Goal: Task Accomplishment & Management: Manage account settings

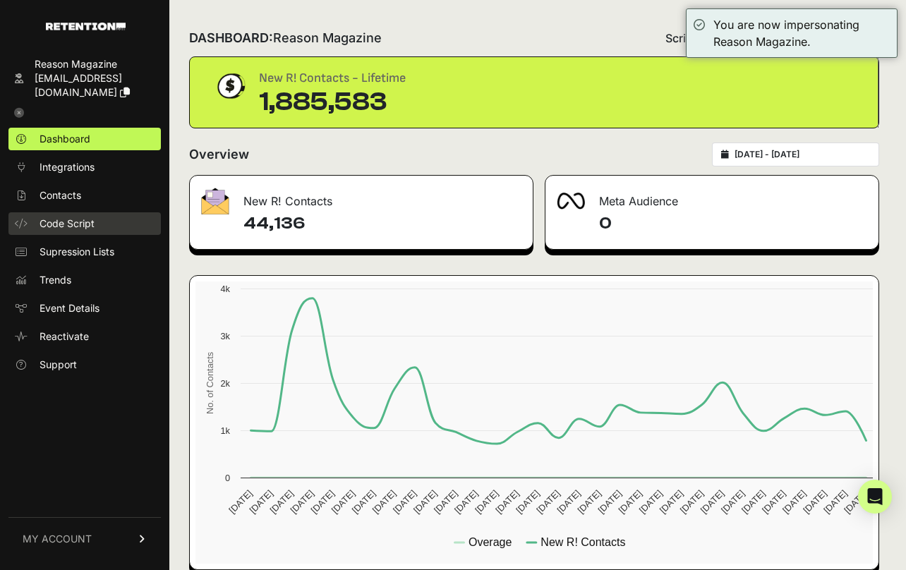
click at [66, 222] on span "Code Script" at bounding box center [67, 224] width 55 height 14
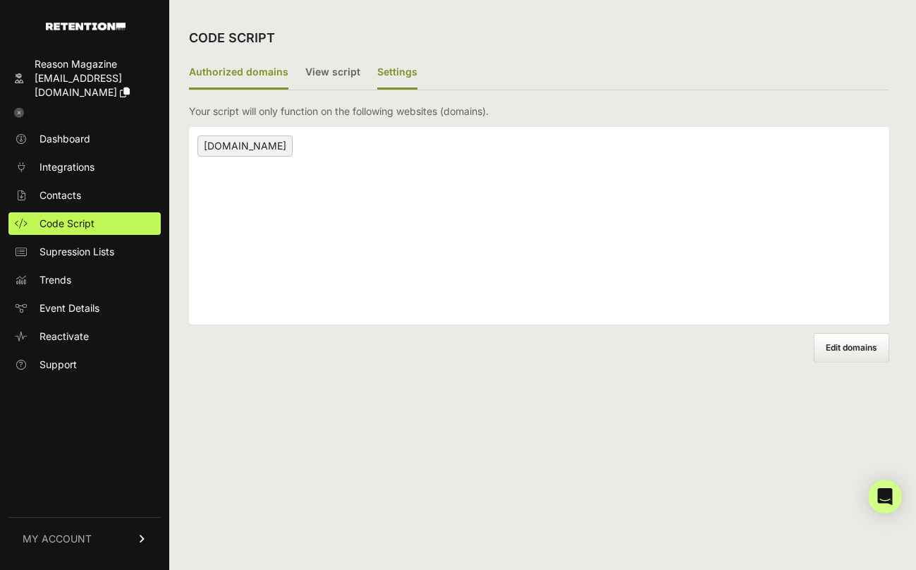
click at [388, 73] on label "Settings" at bounding box center [397, 72] width 40 height 33
click at [0, 0] on input "Settings" at bounding box center [0, 0] width 0 height 0
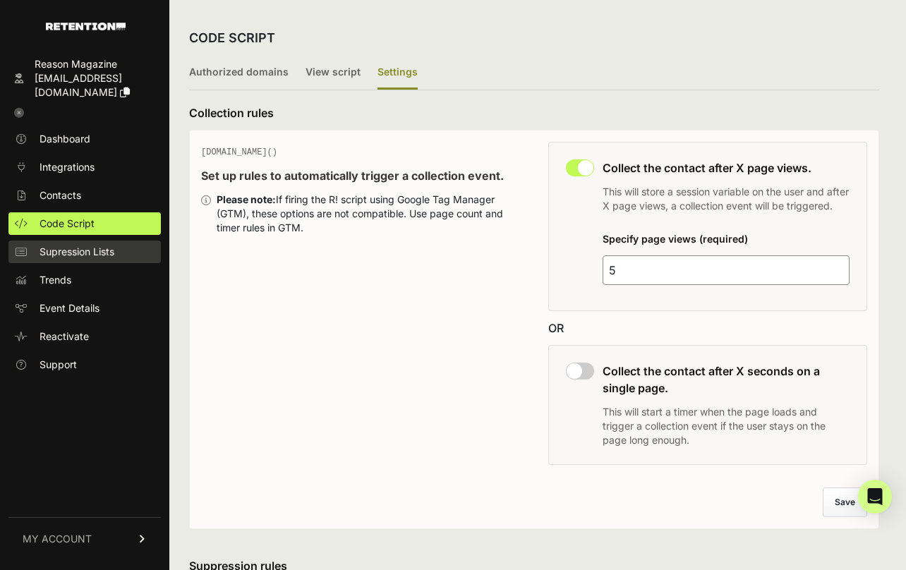
click at [77, 249] on span "Supression Lists" at bounding box center [77, 252] width 75 height 14
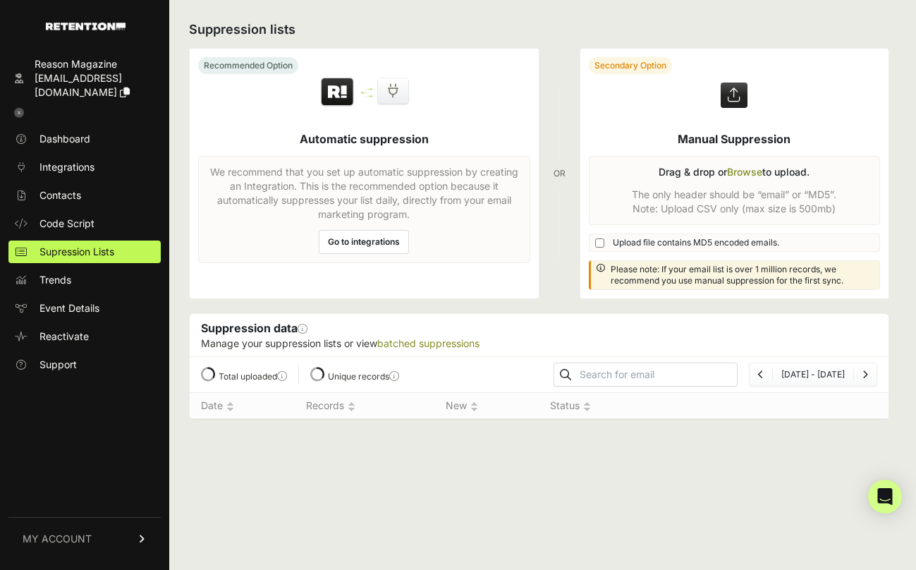
click at [688, 322] on div "Suppression data This section will show you information for any manually upload…" at bounding box center [539, 335] width 699 height 42
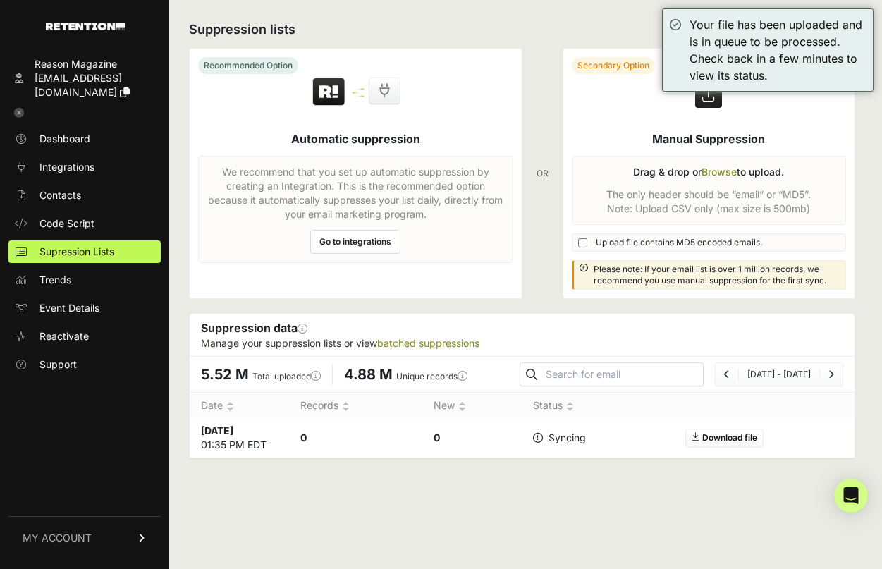
click at [367, 241] on link "Go to integrations" at bounding box center [355, 242] width 90 height 24
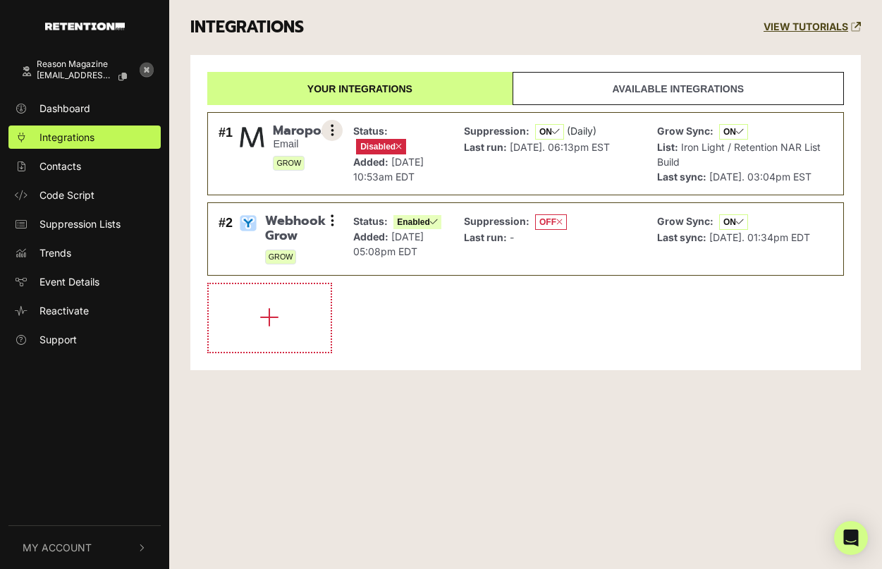
click at [336, 126] on button at bounding box center [332, 130] width 21 height 21
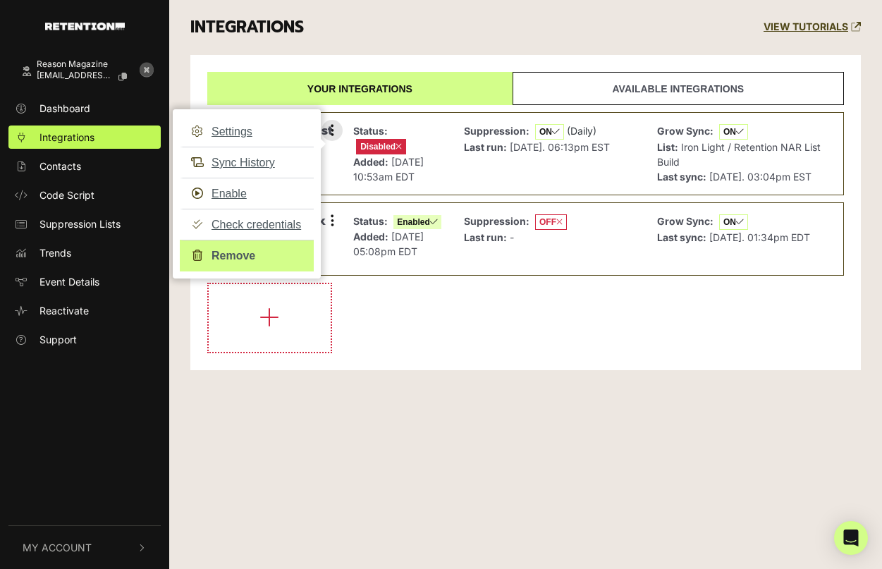
click at [246, 253] on link "Remove" at bounding box center [247, 256] width 134 height 32
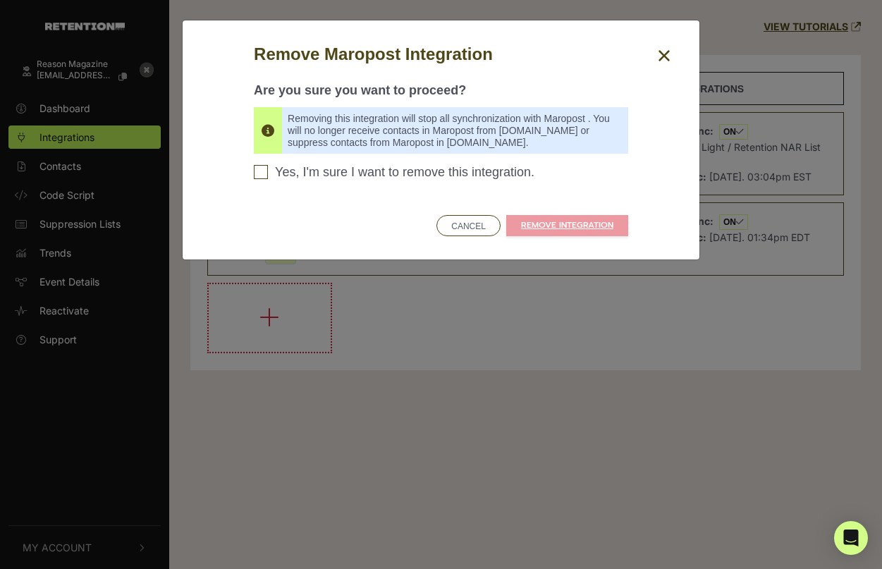
click at [381, 171] on span "Yes, I'm sure I want to remove this integration." at bounding box center [405, 173] width 260 height 16
click at [268, 171] on input "Yes, I'm sure I want to remove this integration. Please confirm to continue" at bounding box center [261, 172] width 14 height 14
checkbox input "true"
click at [557, 220] on link "REMOVE INTEGRATION" at bounding box center [567, 225] width 122 height 21
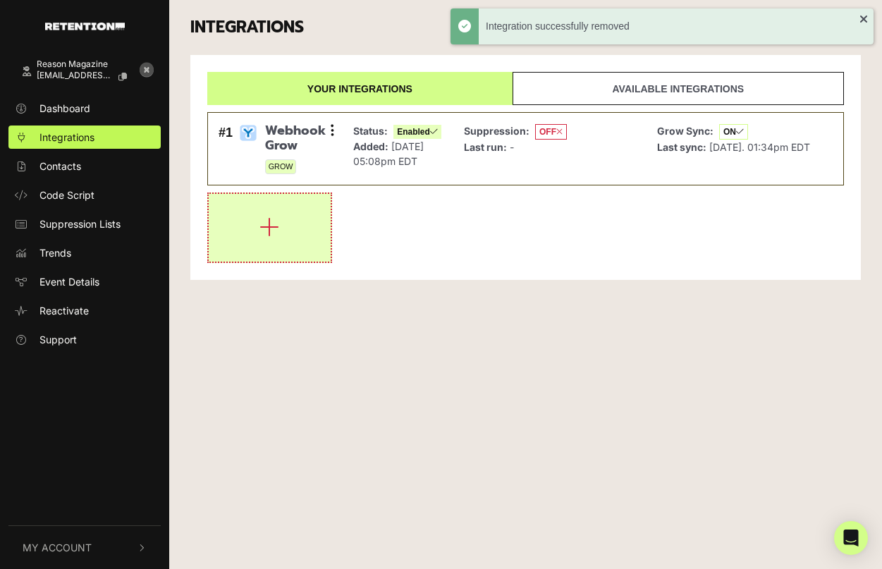
click at [285, 236] on button "button" at bounding box center [270, 228] width 122 height 68
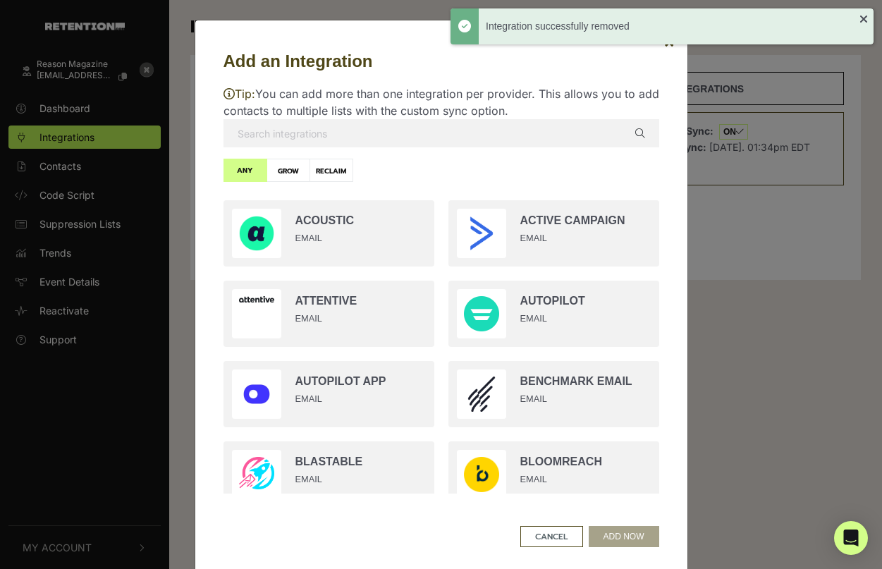
click at [387, 141] on input "text" at bounding box center [442, 133] width 436 height 28
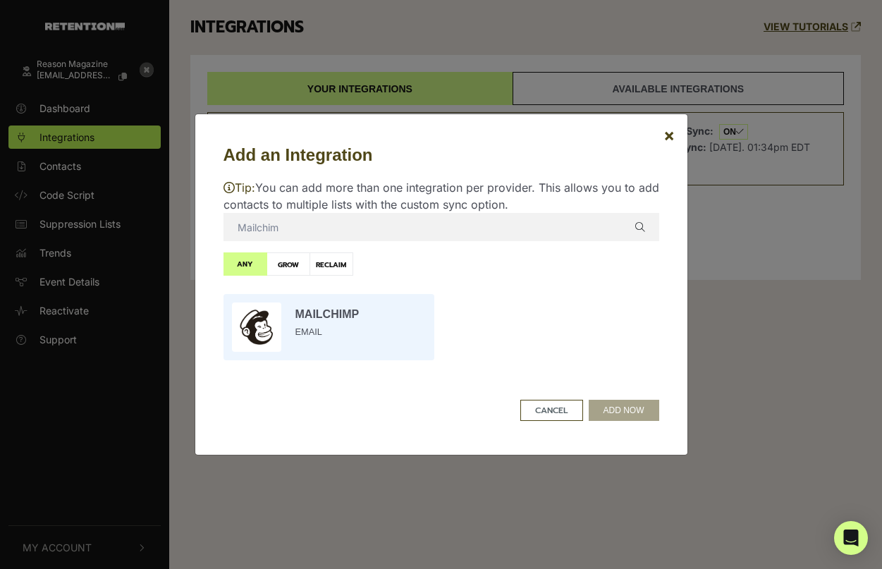
type input "Mailchim"
click at [320, 334] on input "radio" at bounding box center [329, 327] width 225 height 80
radio input "true"
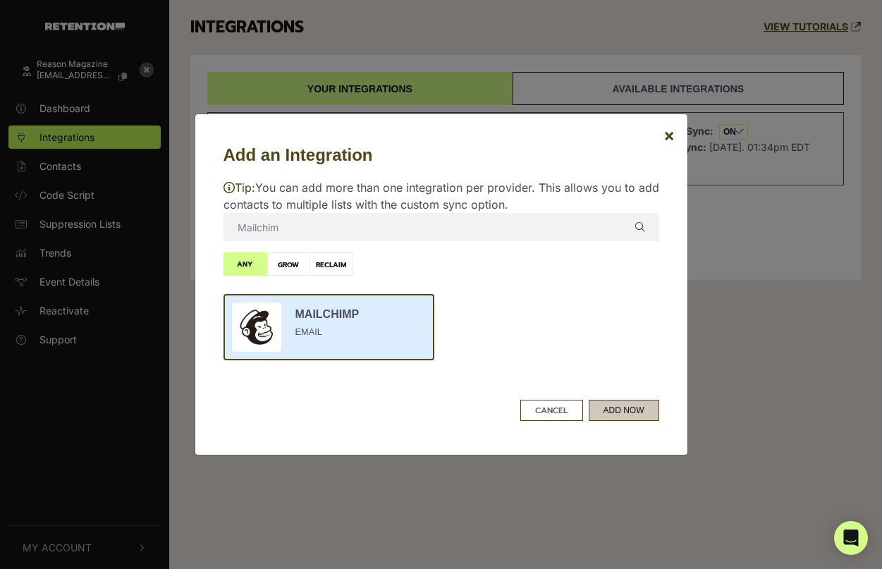
click at [609, 414] on button "ADD NOW" at bounding box center [624, 410] width 71 height 21
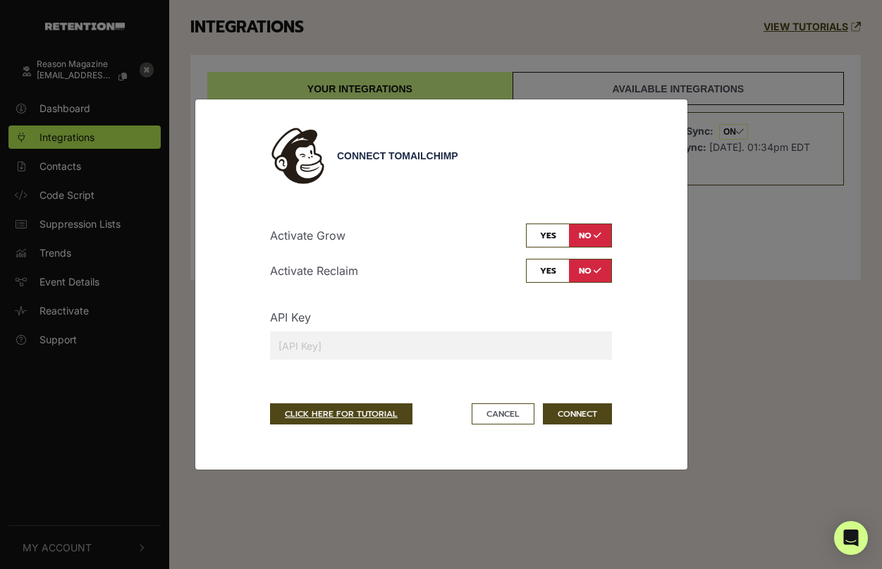
click at [350, 341] on input "text" at bounding box center [441, 346] width 342 height 28
paste input "e6f31b8bffbe8981db2d5d9b7ad77208-us10"
type input "e6f31b8bffbe8981db2d5d9b7ad77208-us10"
click at [557, 409] on button "CONNECT" at bounding box center [577, 413] width 69 height 21
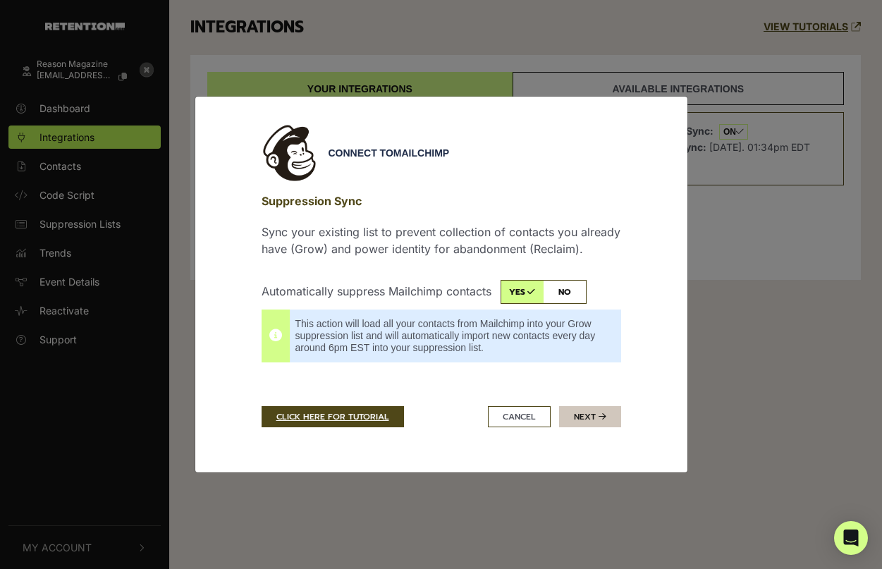
click at [596, 420] on button "Next" at bounding box center [590, 416] width 62 height 21
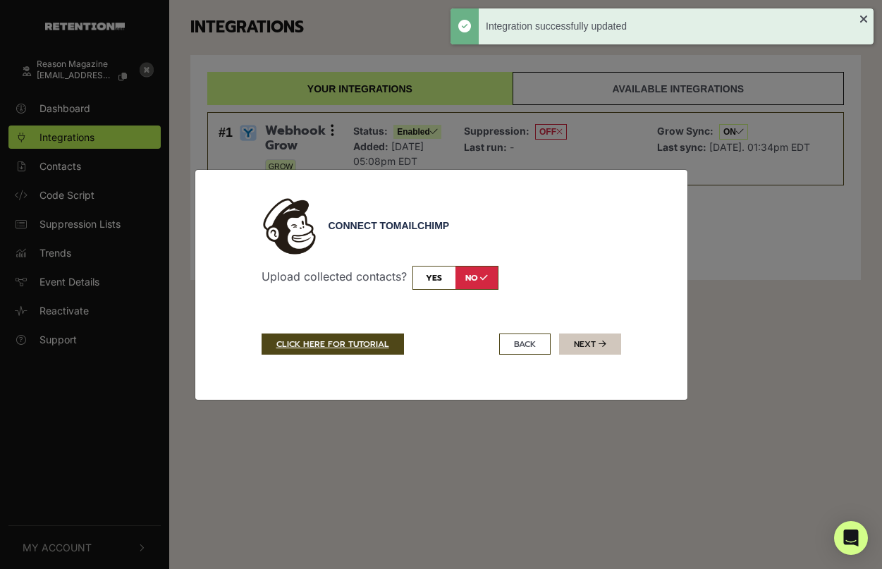
click at [591, 346] on button "Next" at bounding box center [590, 344] width 62 height 21
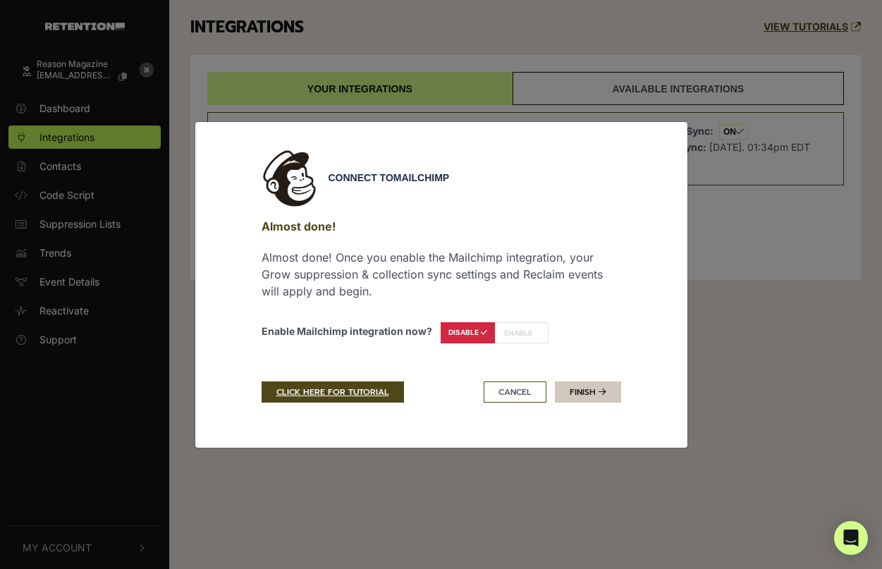
click at [573, 394] on link "Finish" at bounding box center [588, 392] width 66 height 21
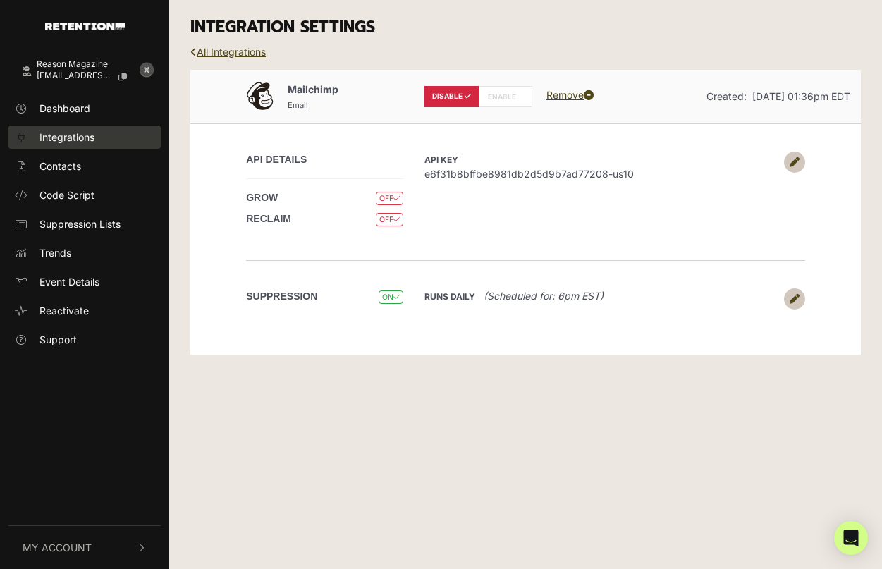
click at [69, 139] on span "Integrations" at bounding box center [67, 137] width 55 height 15
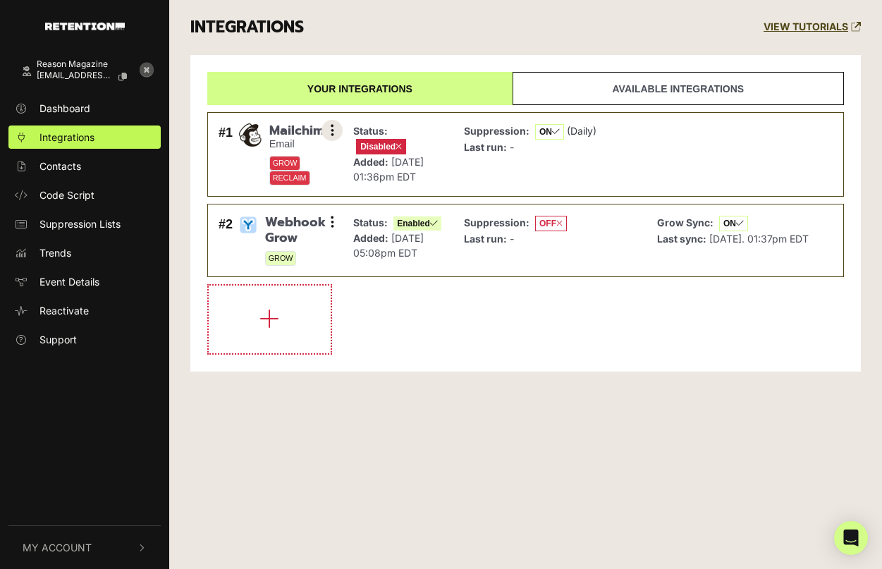
click at [332, 127] on icon at bounding box center [333, 130] width 4 height 14
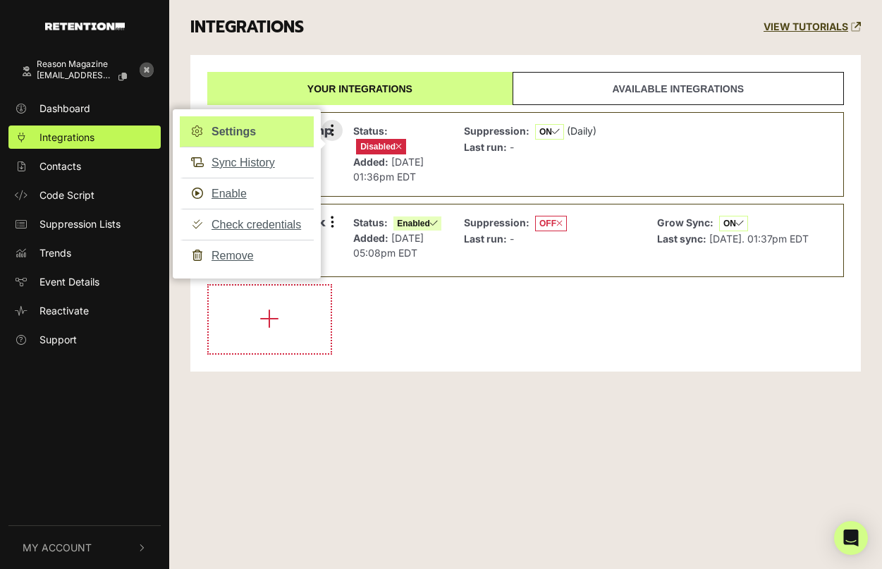
click at [244, 132] on link "Settings" at bounding box center [247, 131] width 134 height 31
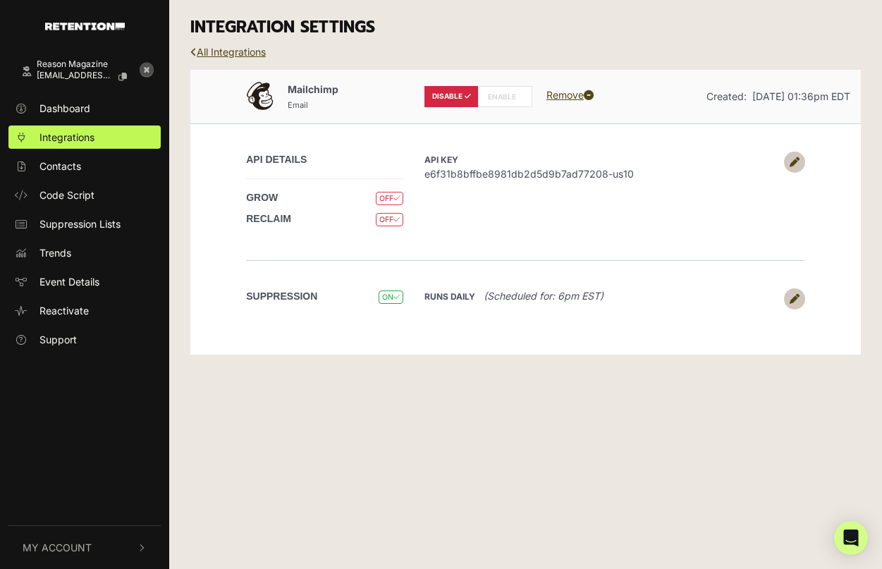
click at [493, 97] on label "ENABLE" at bounding box center [505, 96] width 54 height 21
radio input "false"
radio input "true"
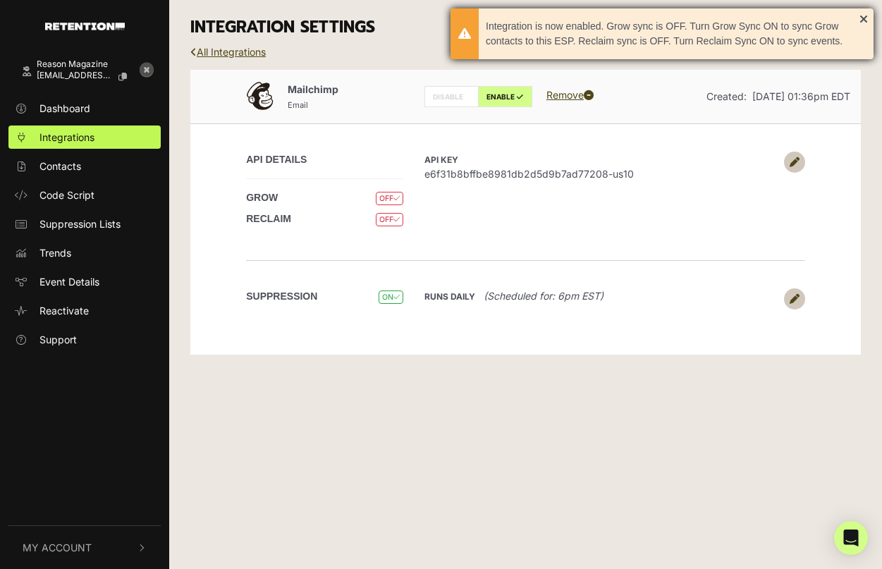
click at [863, 16] on div "Integration is now enabled. Grow sync is OFF. Turn Grow Sync ON to sync Grow co…" at bounding box center [662, 33] width 423 height 51
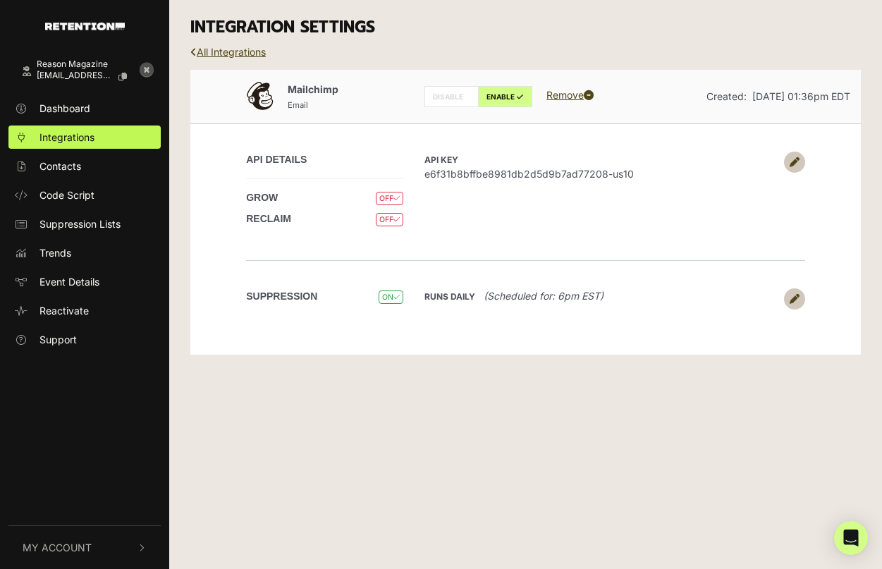
click at [415, 37] on h3 "INTEGRATION SETTINGS" at bounding box center [525, 28] width 671 height 20
click at [437, 34] on h3 "INTEGRATION SETTINGS" at bounding box center [525, 28] width 671 height 20
click at [650, 35] on h3 "INTEGRATION SETTINGS" at bounding box center [525, 28] width 671 height 20
click at [66, 134] on span "Integrations" at bounding box center [67, 137] width 55 height 15
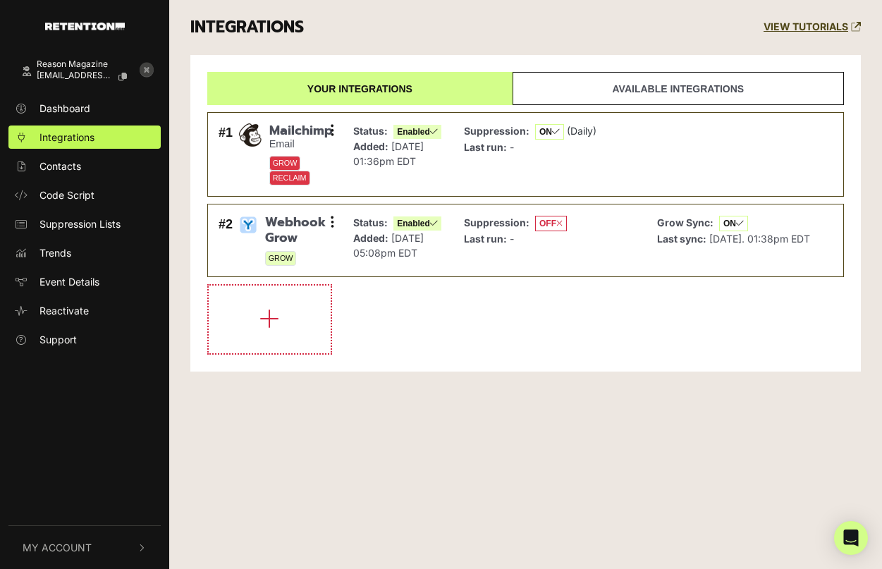
click at [144, 68] on icon at bounding box center [147, 70] width 14 height 14
